Goal: Information Seeking & Learning: Understand process/instructions

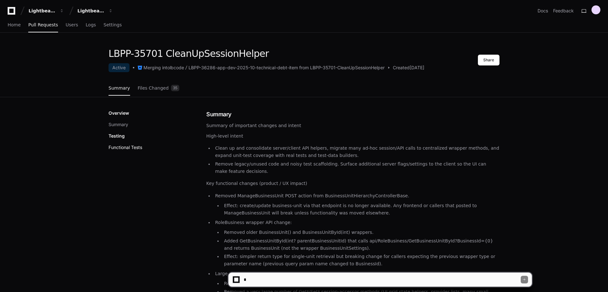
click at [122, 148] on button "Functional Tests" at bounding box center [126, 147] width 34 height 6
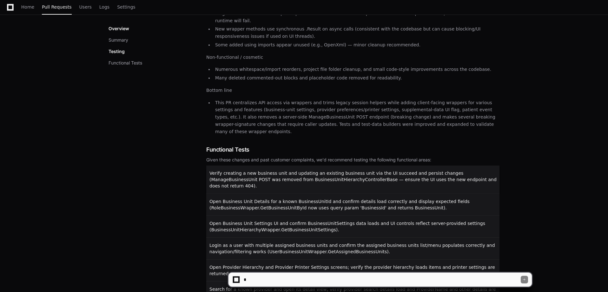
scroll to position [591, 0]
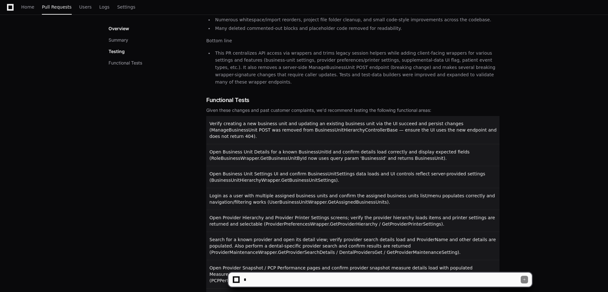
scroll to position [654, 0]
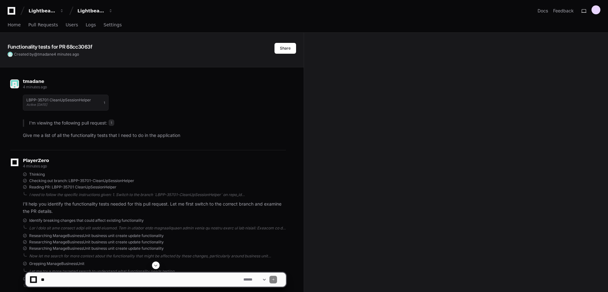
drag, startPoint x: 334, startPoint y: 82, endPoint x: 336, endPoint y: 60, distance: 22.0
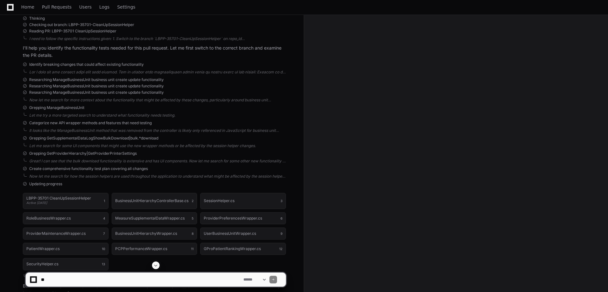
scroll to position [222, 0]
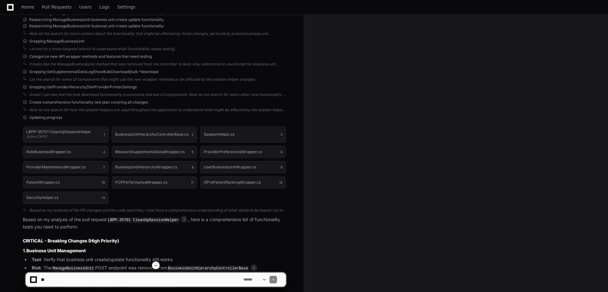
click at [154, 195] on div "LBPP-35701 CleanUpSessionHelper Active [DATE] 1 BusinessUnitHierarchyController…" at bounding box center [154, 164] width 263 height 85
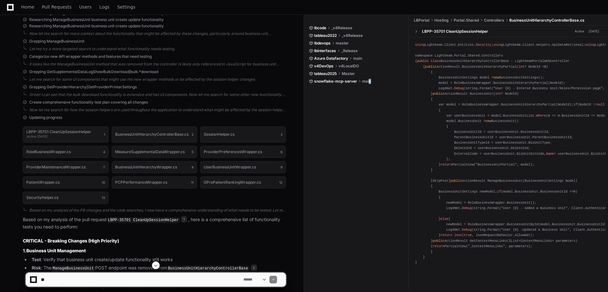
click at [370, 125] on div "lbcode _v4Release tableau2022 _v4Release lbdevops master lbinterfaces _Release …" at bounding box center [359, 152] width 100 height 275
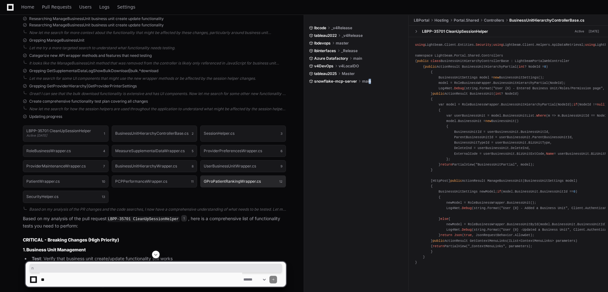
scroll to position [254, 0]
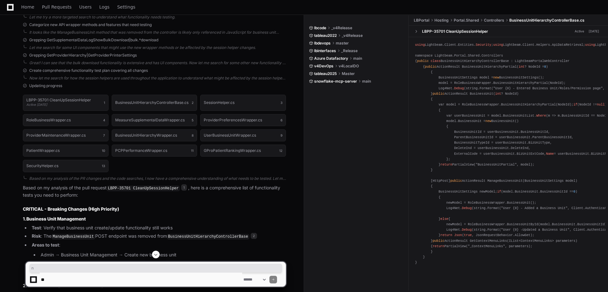
click at [220, 165] on div "LBPP-35701 CleanUpSessionHelper Active [DATE] 1 BusinessUnitHierarchyController…" at bounding box center [154, 133] width 263 height 85
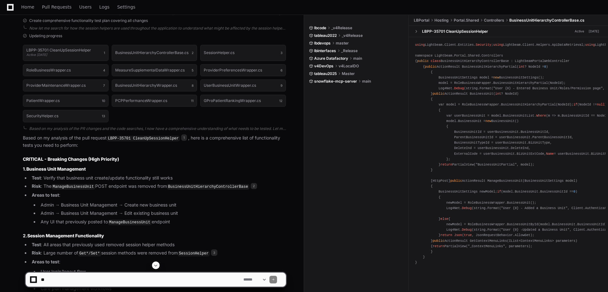
scroll to position [349, 0]
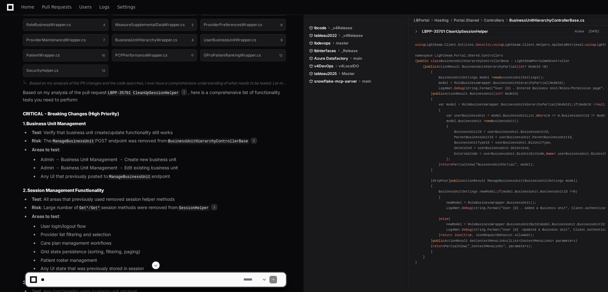
click at [226, 195] on li "Test : All areas that previously used removed session helper methods" at bounding box center [158, 198] width 256 height 7
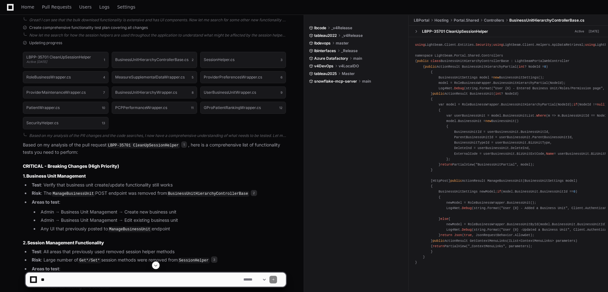
scroll to position [286, 0]
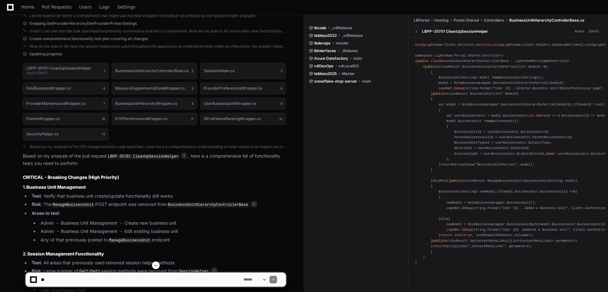
click at [134, 136] on div "LBPP-35701 CleanUpSessionHelper Active 5 days ago 1 BusinessUnitHierarchyContro…" at bounding box center [154, 101] width 263 height 85
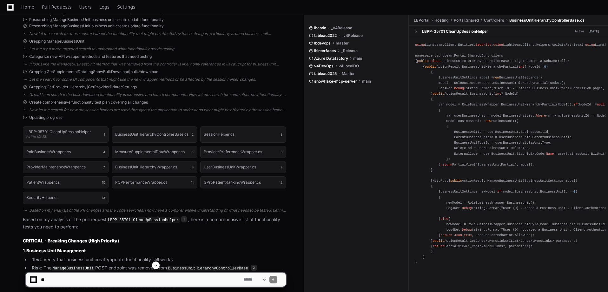
drag, startPoint x: 106, startPoint y: 117, endPoint x: 100, endPoint y: 121, distance: 6.9
click at [106, 118] on div "Updating progress" at bounding box center [154, 117] width 263 height 5
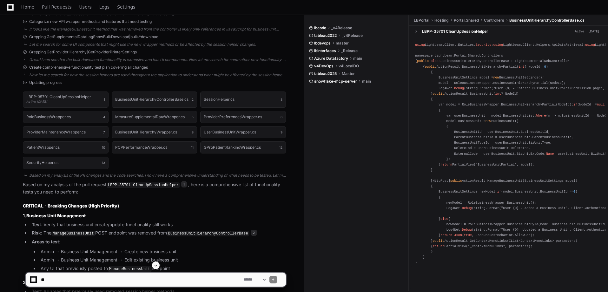
scroll to position [317, 0]
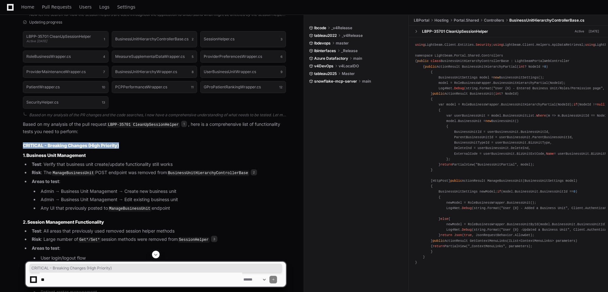
drag, startPoint x: 123, startPoint y: 145, endPoint x: 10, endPoint y: 141, distance: 113.1
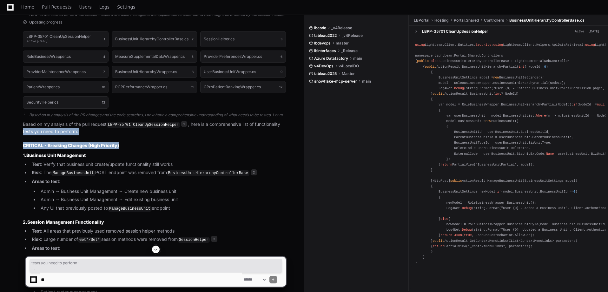
drag, startPoint x: 19, startPoint y: 133, endPoint x: 173, endPoint y: 144, distance: 154.6
click at [173, 144] on h2 "CRITICAL - Breaking Changes (High Priority)" at bounding box center [154, 145] width 263 height 6
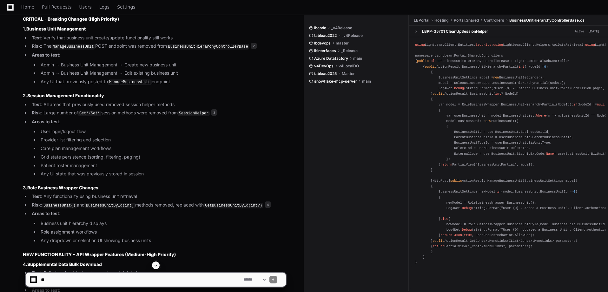
scroll to position [444, 0]
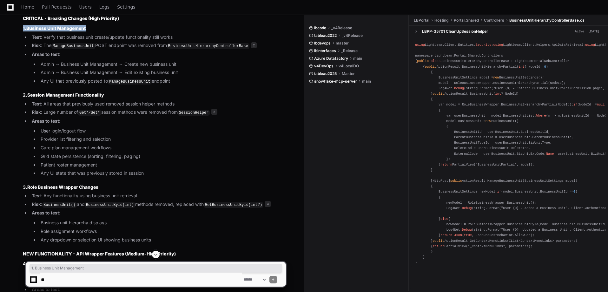
drag, startPoint x: 23, startPoint y: 26, endPoint x: 100, endPoint y: 26, distance: 77.1
click at [82, 56] on li "Areas to test : Admin → Business Unit Management → Create new business unit Adm…" at bounding box center [158, 68] width 256 height 34
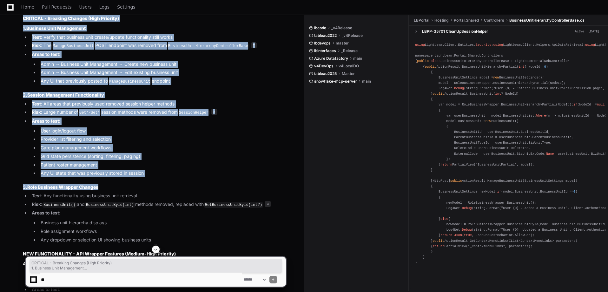
drag, startPoint x: 20, startPoint y: 18, endPoint x: 154, endPoint y: 188, distance: 216.5
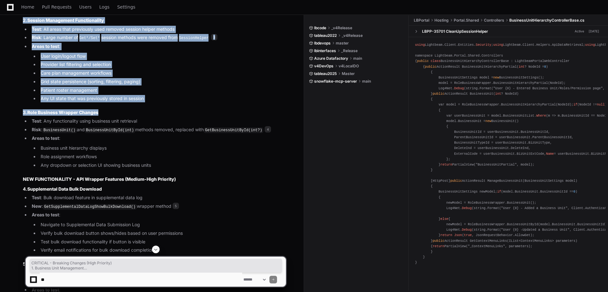
scroll to position [508, 0]
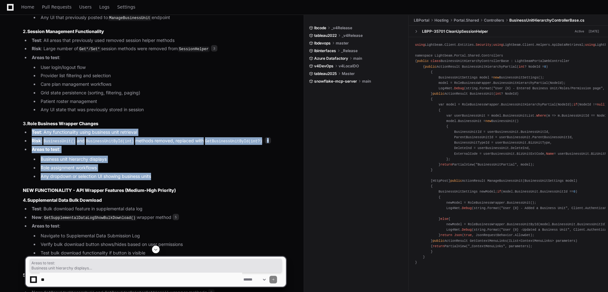
drag, startPoint x: 158, startPoint y: 176, endPoint x: 104, endPoint y: 102, distance: 92.0
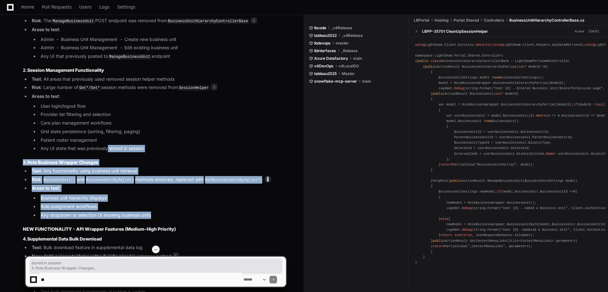
scroll to position [413, 0]
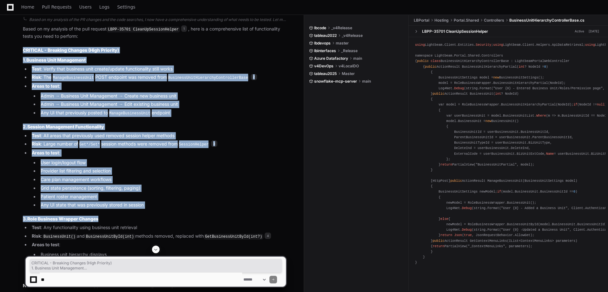
drag, startPoint x: 31, startPoint y: 55, endPoint x: 162, endPoint y: 215, distance: 206.9
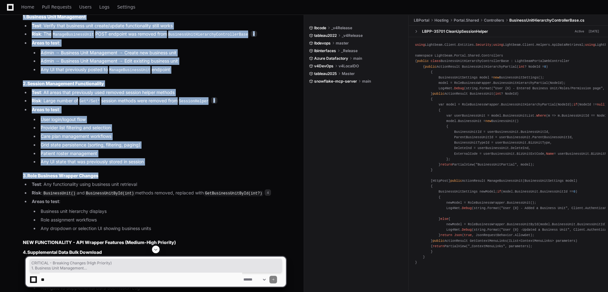
scroll to position [444, 0]
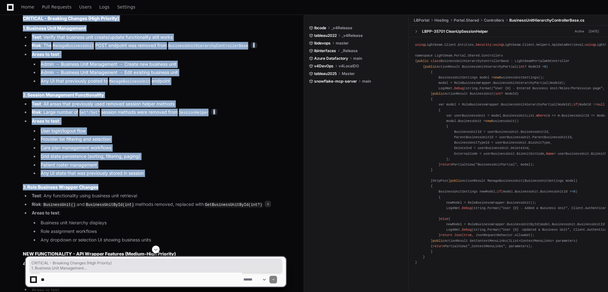
click at [23, 20] on strong "CRITICAL - Breaking Changes (High Priority)" at bounding box center [71, 18] width 96 height 5
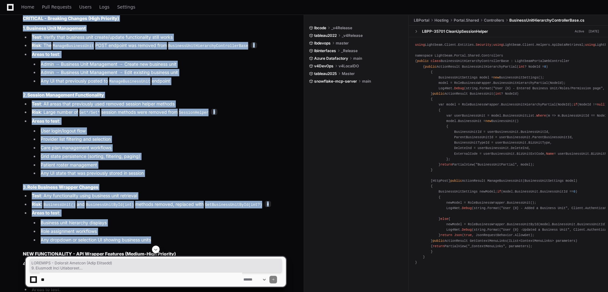
drag, startPoint x: 21, startPoint y: 16, endPoint x: 170, endPoint y: 234, distance: 264.1
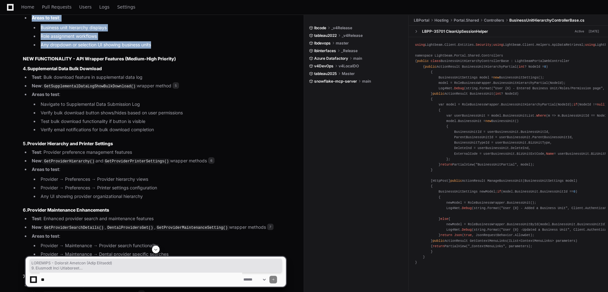
scroll to position [666, 0]
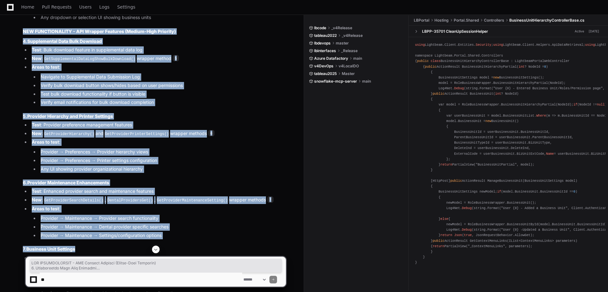
drag, startPoint x: 12, startPoint y: 30, endPoint x: 181, endPoint y: 239, distance: 269.1
click at [184, 240] on div "Updating progress LBPP-35701 CleanUpSessionHelper Active 5 days ago 1 BusinessU…" at bounding box center [148, 204] width 276 height 1067
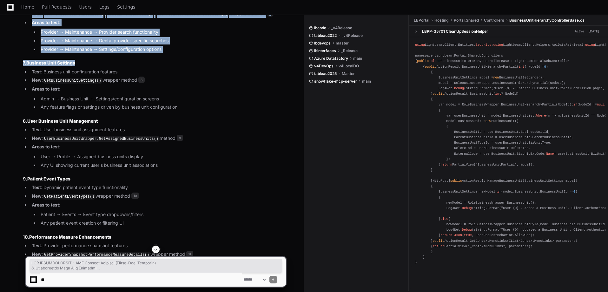
scroll to position [889, 0]
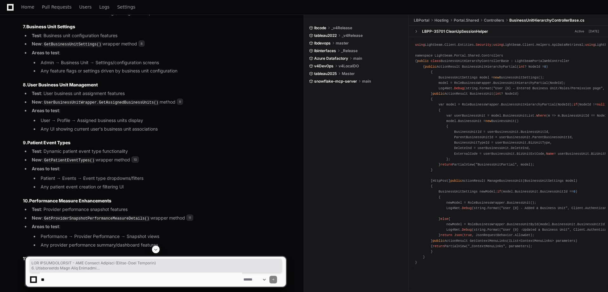
click at [25, 28] on article "Based on my analysis of the pull request LBPP-35701 CleanUpSessionHelper 1 , he…" at bounding box center [154, 32] width 263 height 966
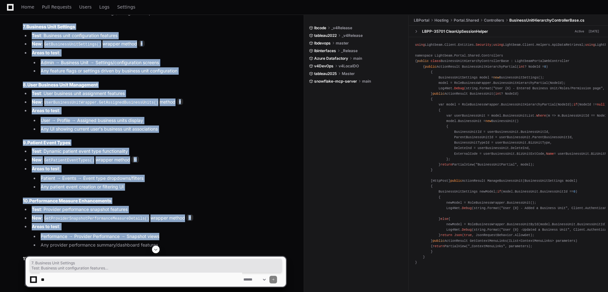
drag, startPoint x: 15, startPoint y: 18, endPoint x: 172, endPoint y: 235, distance: 267.8
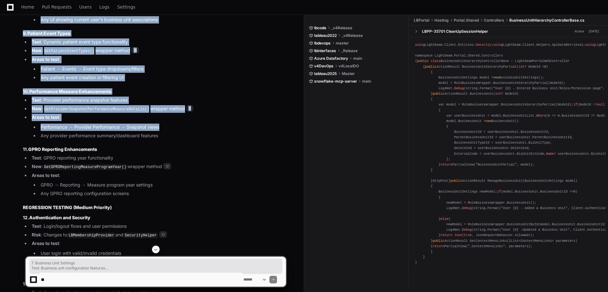
scroll to position [1079, 0]
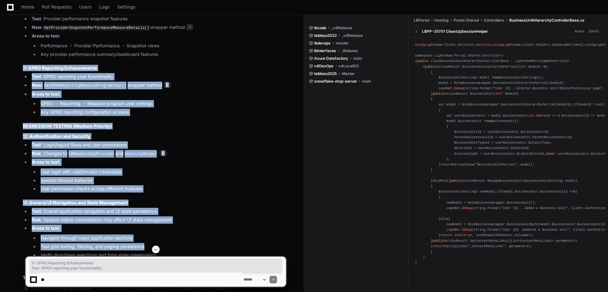
drag, startPoint x: 17, startPoint y: 64, endPoint x: 180, endPoint y: 247, distance: 245.0
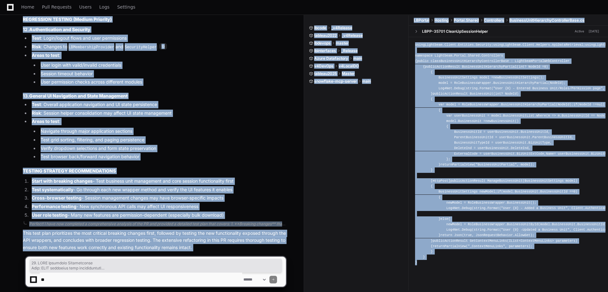
scroll to position [1192, 0]
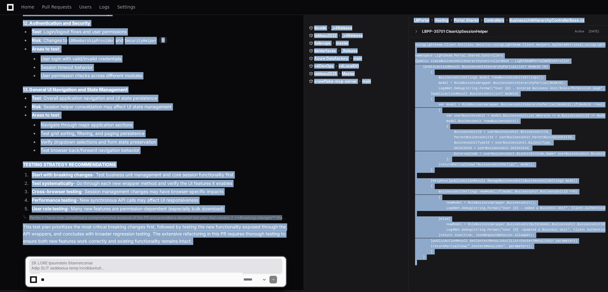
click at [70, 180] on strong "Test systematically" at bounding box center [53, 182] width 42 height 5
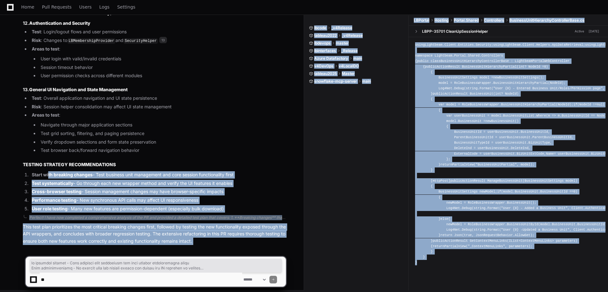
drag, startPoint x: 49, startPoint y: 170, endPoint x: 223, endPoint y: 245, distance: 189.8
click at [228, 237] on p "This test plan prioritizes the most critical breaking changes first, followed b…" at bounding box center [154, 234] width 263 height 22
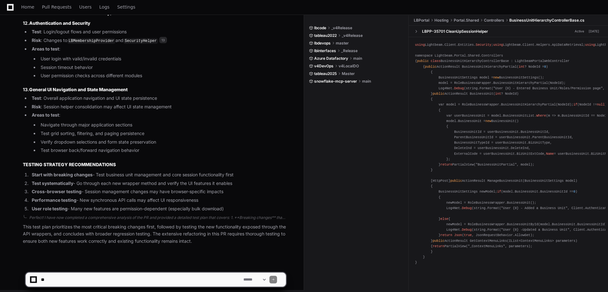
click at [362, 144] on div "lbcode _v4Release tableau2022 _v4Release lbdevops master lbinterfaces _Release …" at bounding box center [359, 152] width 100 height 275
